Goal: Information Seeking & Learning: Find contact information

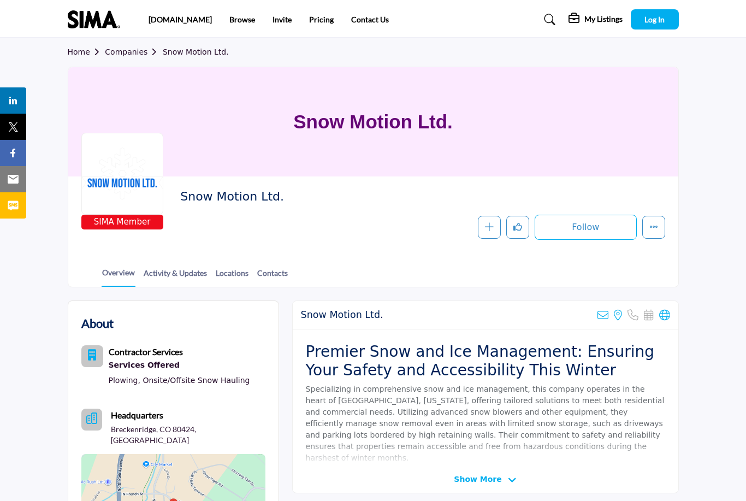
click at [130, 51] on link "Companies" at bounding box center [134, 52] width 58 height 9
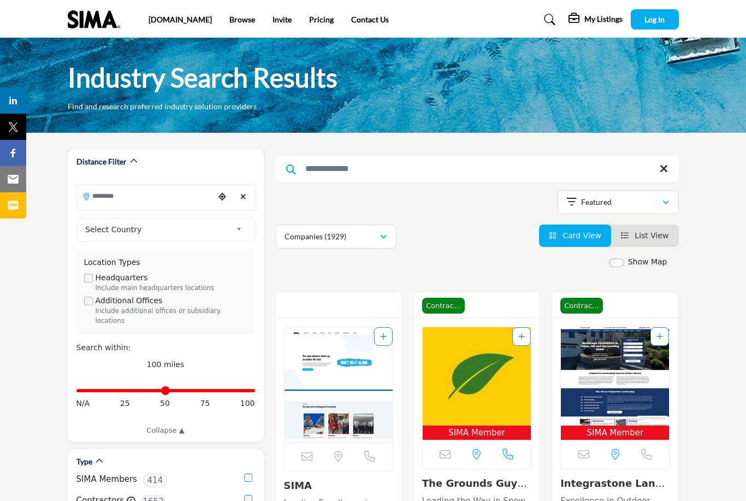
click at [402, 170] on input "Search Keyword" at bounding box center [476, 169] width 403 height 26
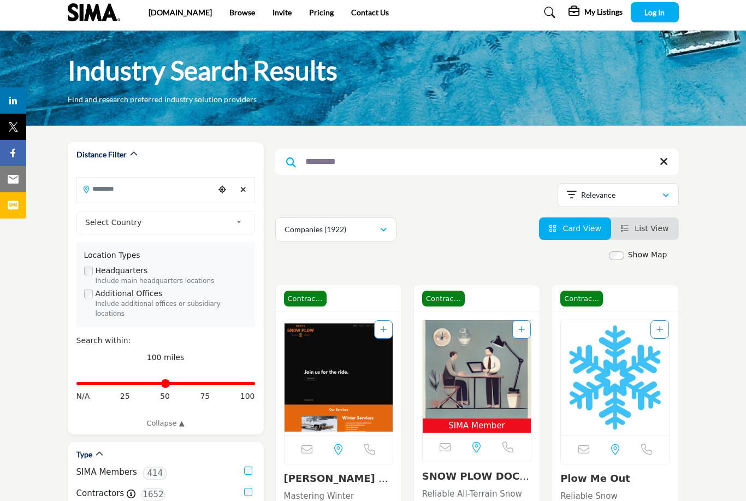
scroll to position [8, 0]
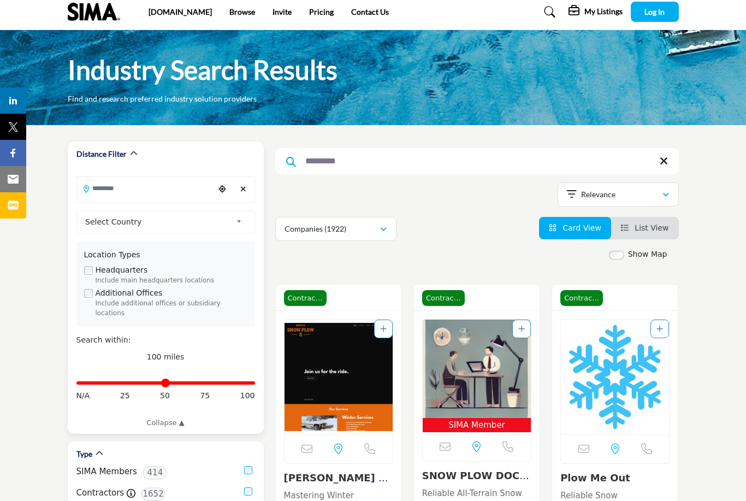
type input "*********"
click at [180, 192] on input "Search Location" at bounding box center [146, 187] width 138 height 21
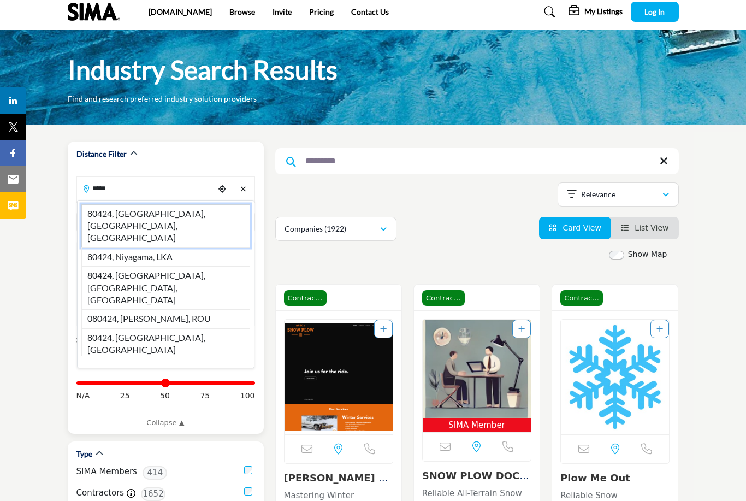
click at [180, 212] on li "80424, [GEOGRAPHIC_DATA], [GEOGRAPHIC_DATA], [GEOGRAPHIC_DATA]" at bounding box center [165, 225] width 169 height 43
type input "**********"
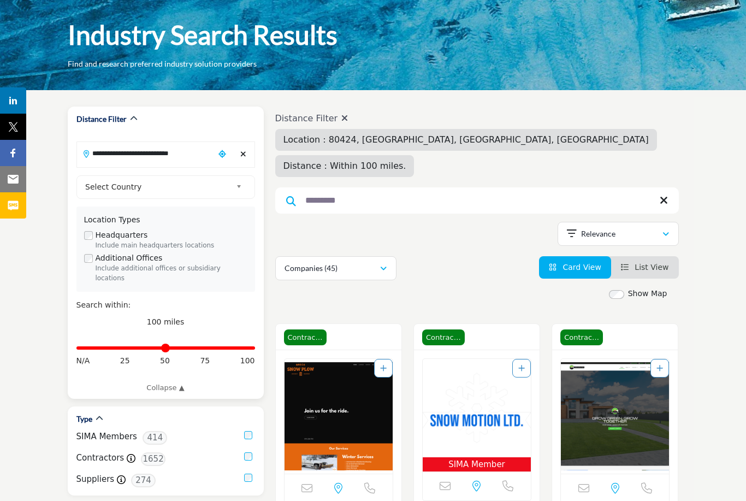
scroll to position [52, 0]
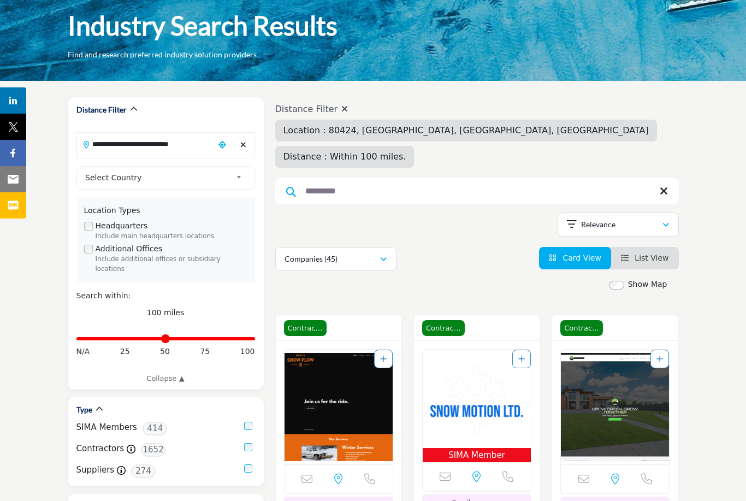
click at [668, 221] on icon "button" at bounding box center [665, 225] width 7 height 8
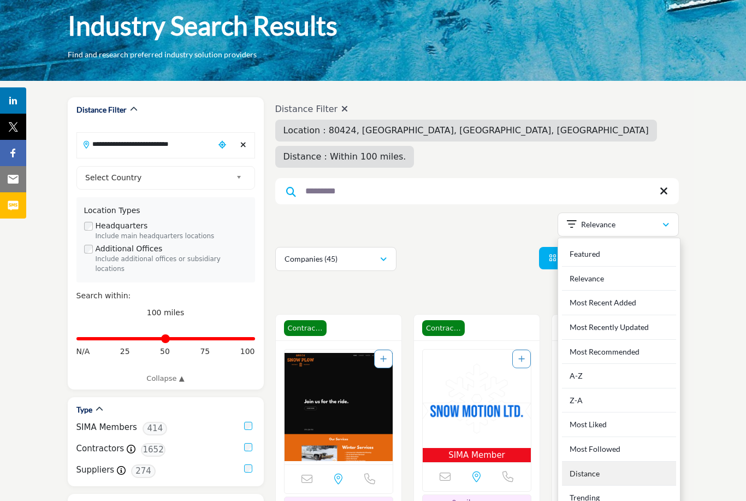
click at [608, 461] on div "Distance" at bounding box center [619, 473] width 114 height 25
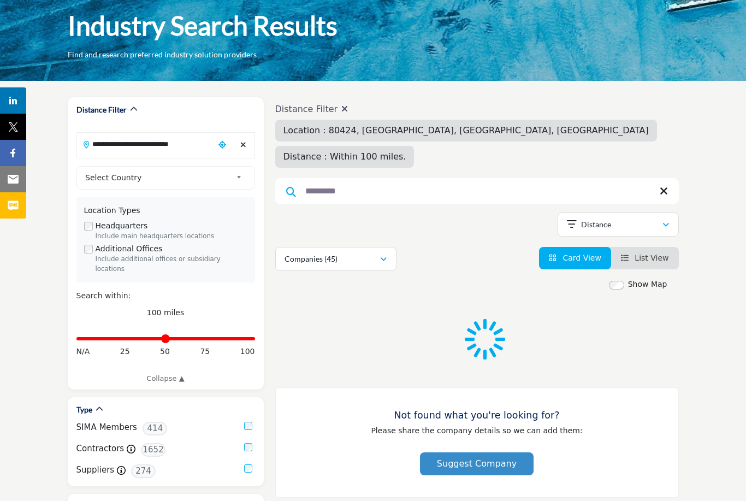
click at [657, 253] on span "List View" at bounding box center [651, 257] width 34 height 9
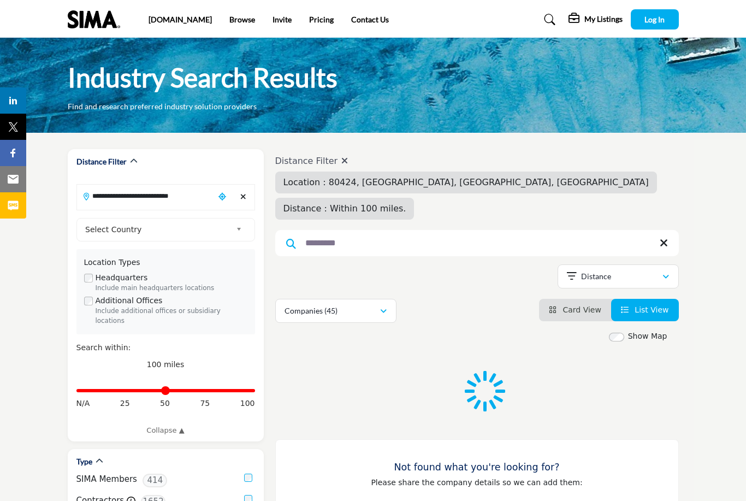
click at [668, 273] on icon "button" at bounding box center [665, 277] width 7 height 8
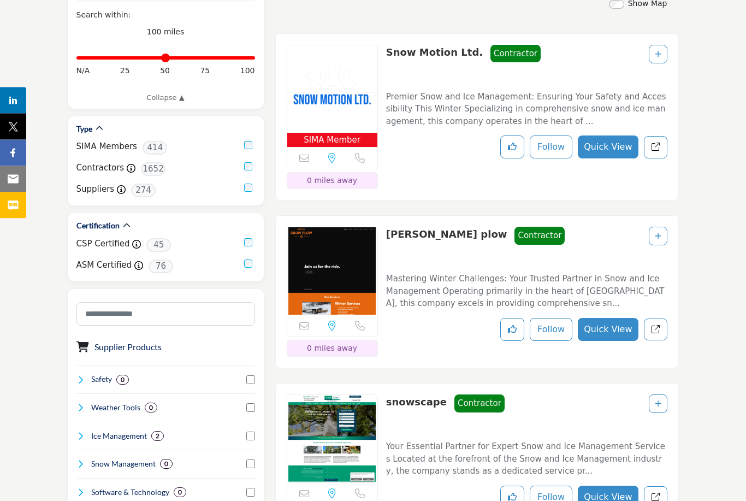
scroll to position [329, 0]
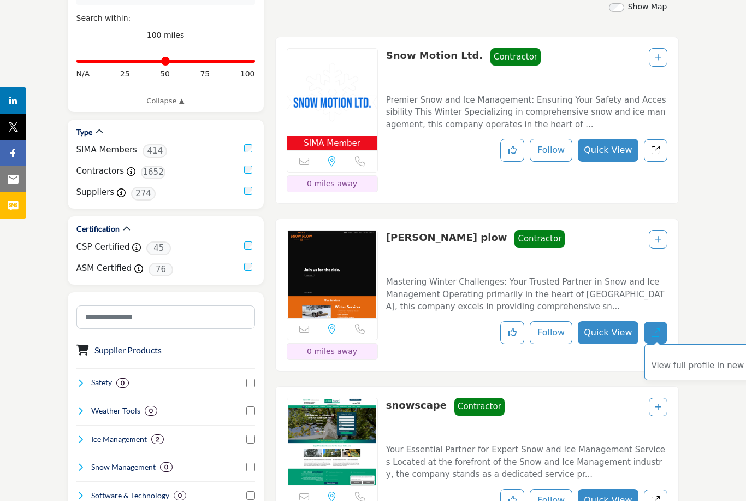
click at [660, 322] on link "View full profile in new tab." at bounding box center [655, 333] width 23 height 22
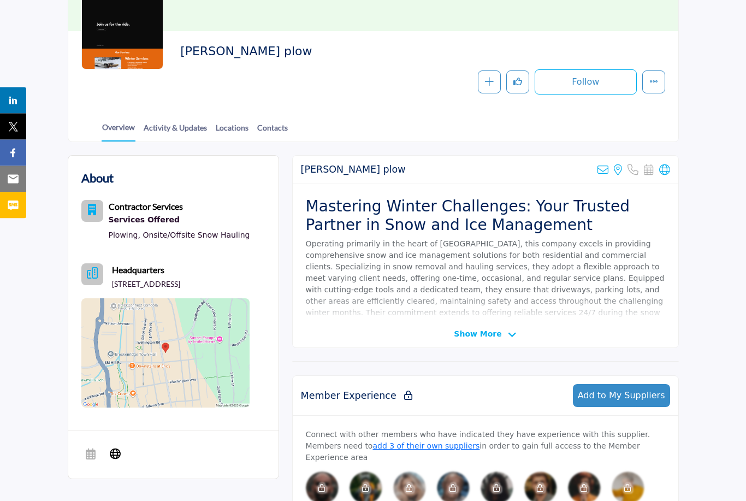
scroll to position [149, 0]
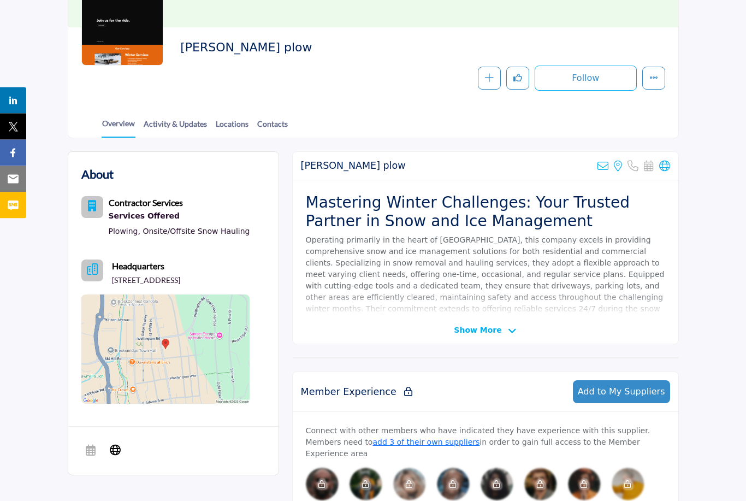
click at [500, 334] on span "Show More" at bounding box center [478, 330] width 48 height 11
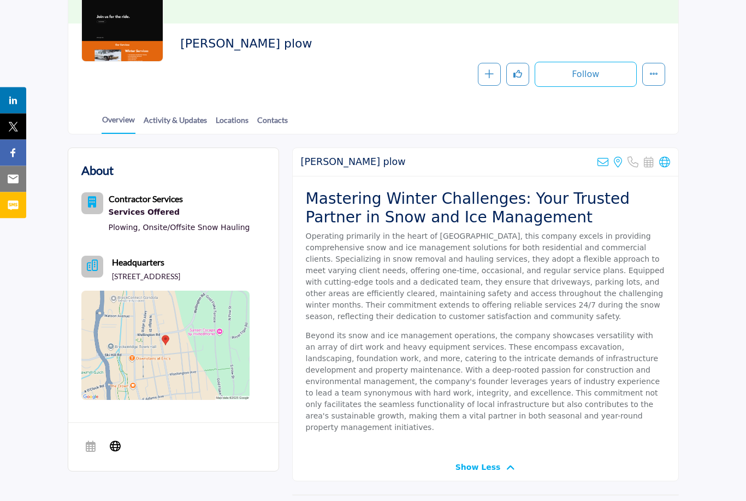
scroll to position [152, 0]
click at [115, 452] on icon at bounding box center [115, 445] width 11 height 13
